Goal: Navigation & Orientation: Find specific page/section

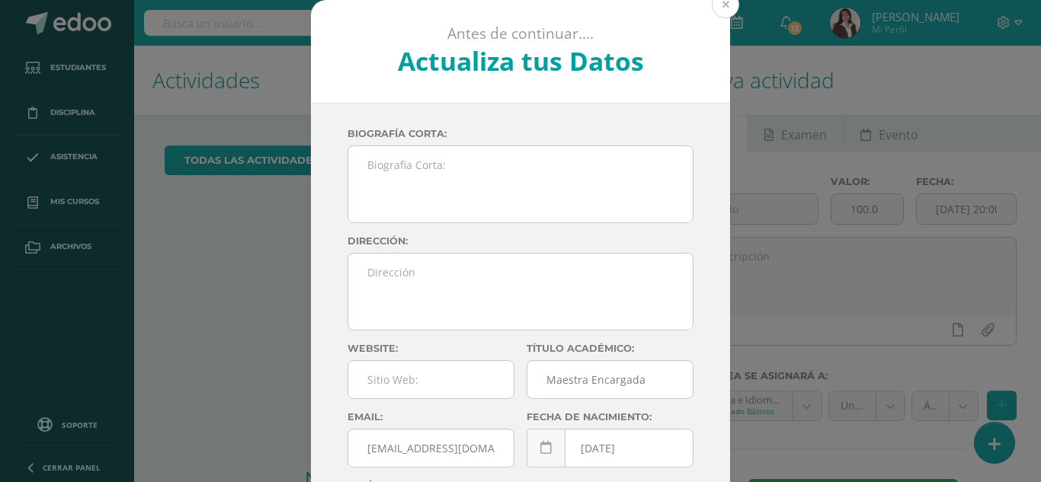
click at [718, 11] on button at bounding box center [724, 4] width 27 height 27
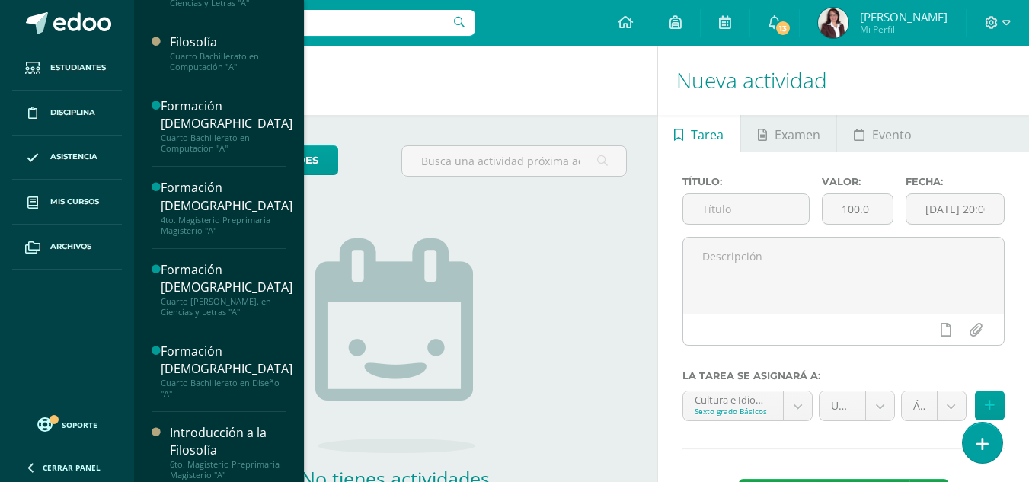
scroll to position [715, 0]
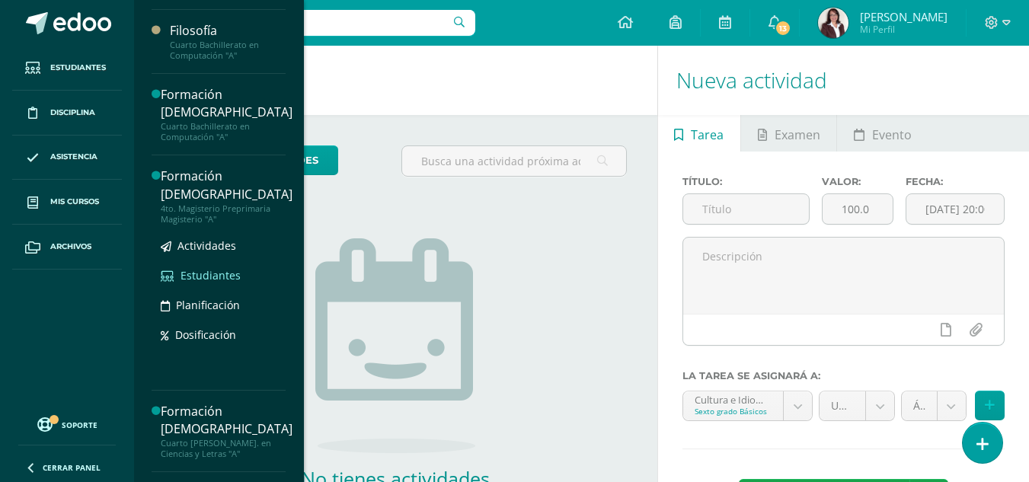
click at [229, 275] on span "Estudiantes" at bounding box center [211, 275] width 60 height 14
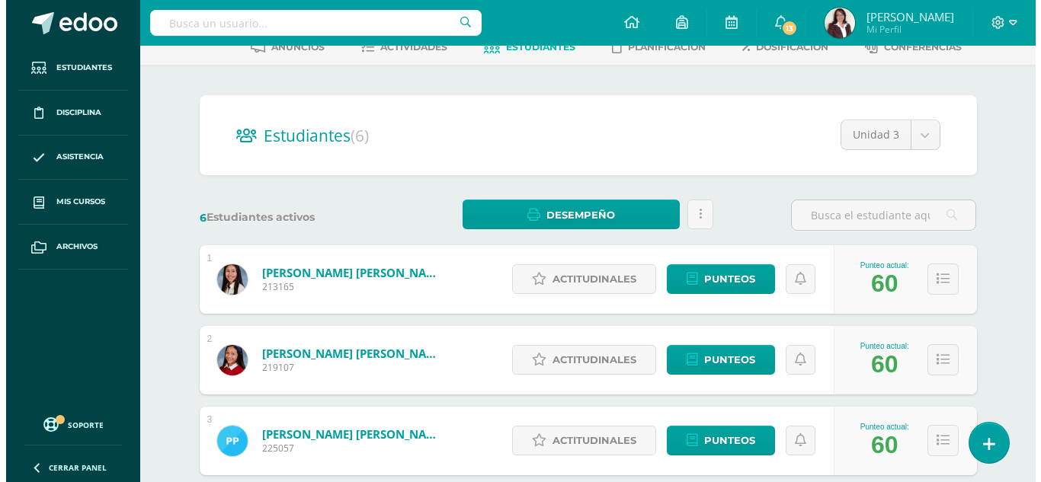
scroll to position [95, 0]
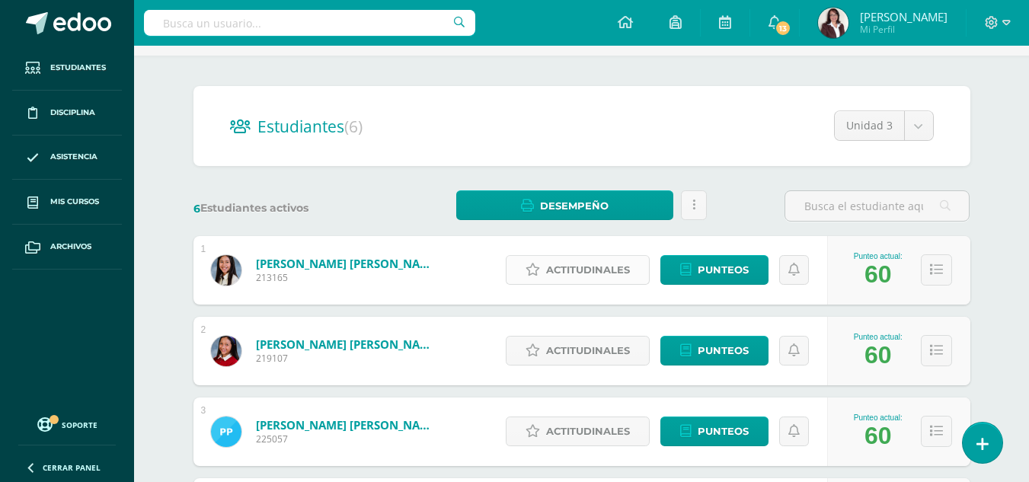
click at [614, 262] on span "Actitudinales" at bounding box center [588, 270] width 84 height 28
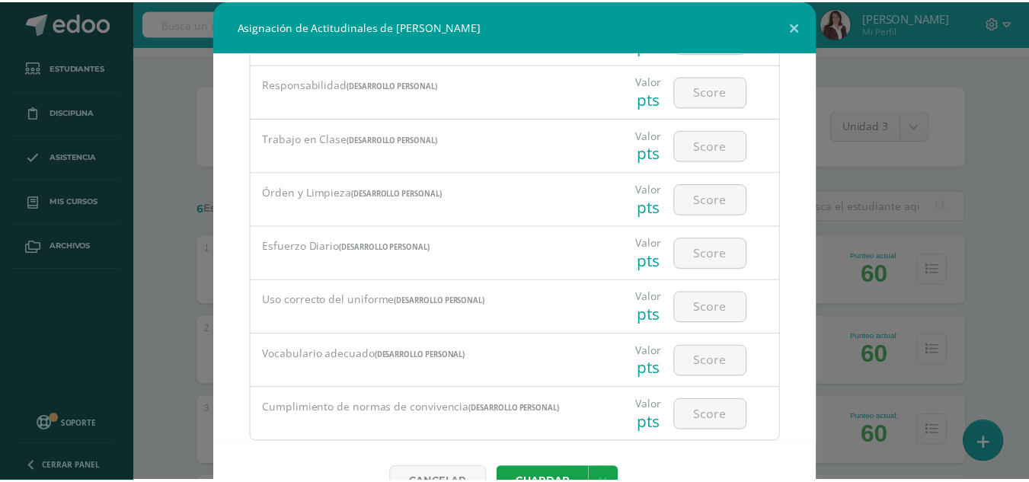
scroll to position [310, 0]
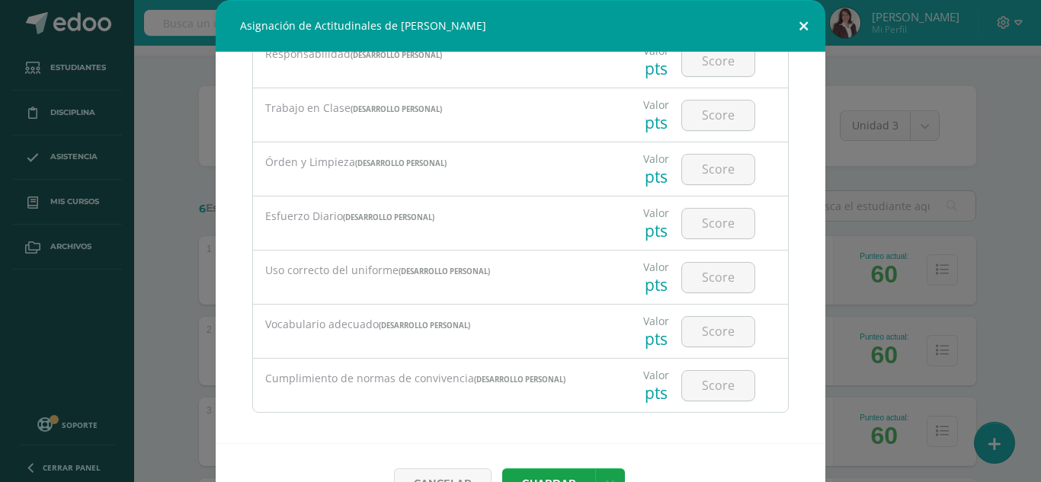
click at [798, 19] on button at bounding box center [803, 26] width 43 height 52
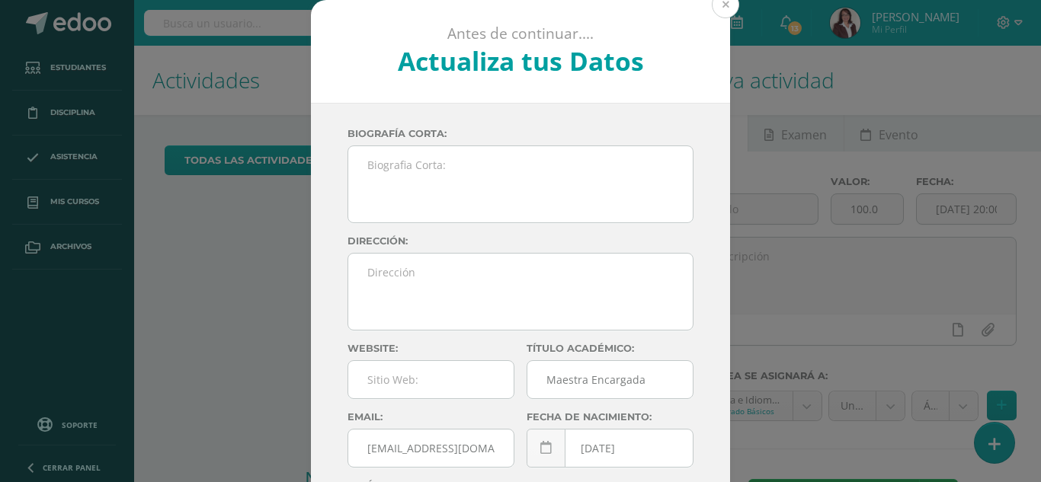
click at [725, 1] on button at bounding box center [724, 4] width 27 height 27
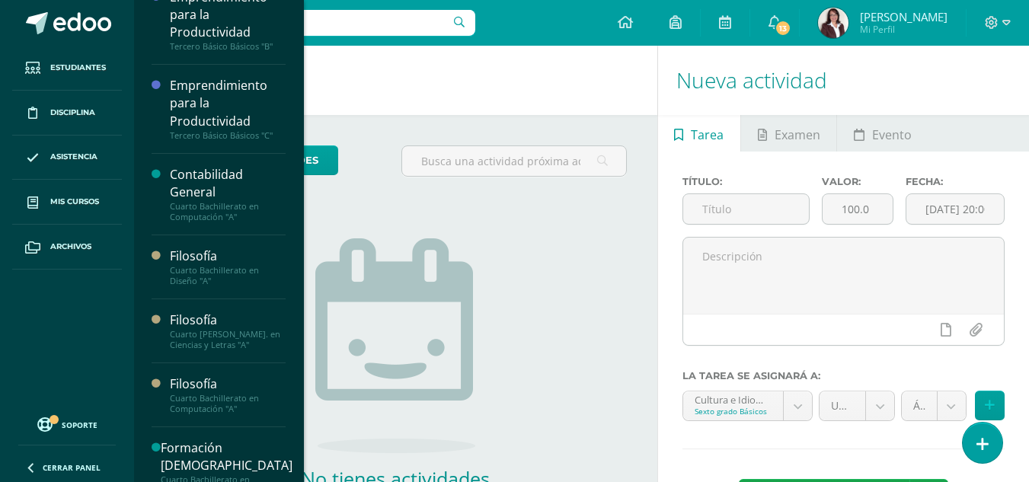
scroll to position [363, 0]
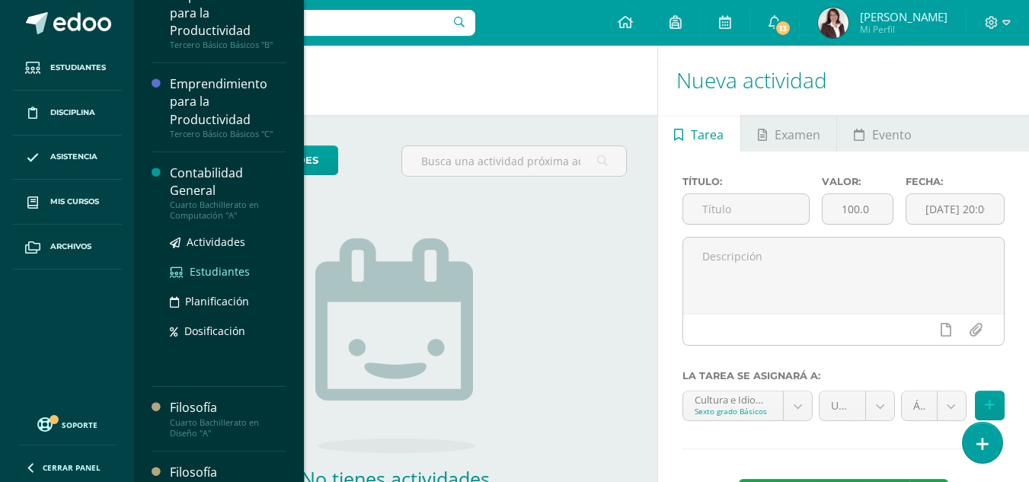
click at [216, 272] on span "Estudiantes" at bounding box center [220, 271] width 60 height 14
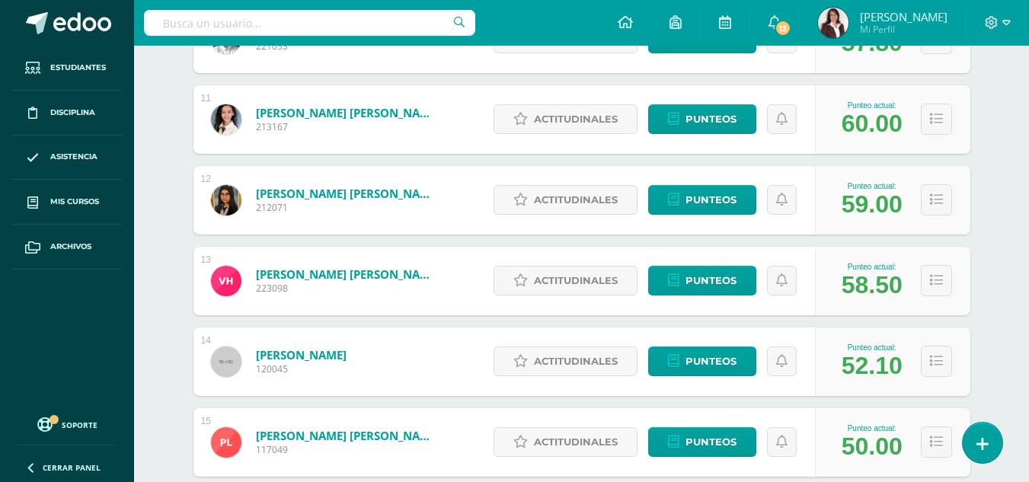
scroll to position [1057, 0]
